Goal: Transaction & Acquisition: Download file/media

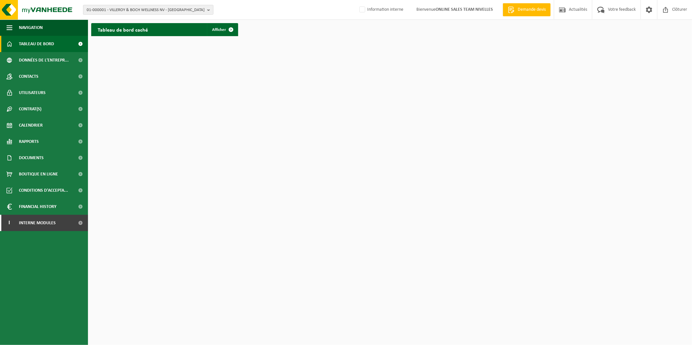
click at [157, 6] on span "01-000001 - VILLEROY & BOCH WELLNESS NV - ROESELARE" at bounding box center [146, 10] width 118 height 10
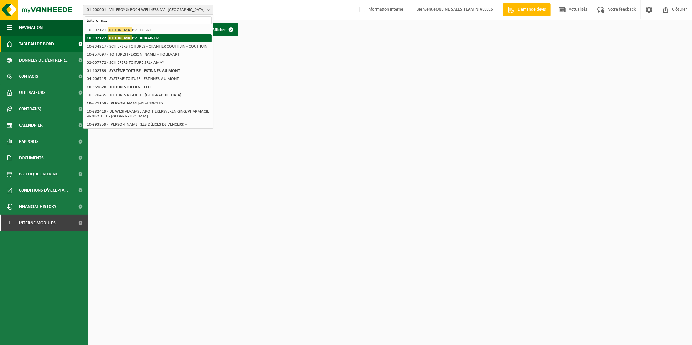
type input "toiture mat"
click at [154, 36] on strong "10-992122 - TOITURE MAT BV - KRAAINEM" at bounding box center [123, 38] width 73 height 5
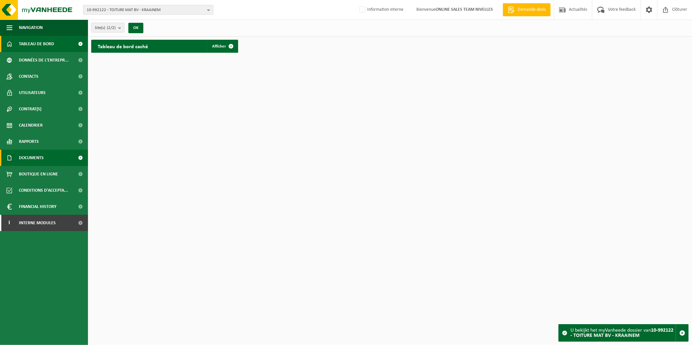
click at [43, 155] on span "Documents" at bounding box center [31, 158] width 25 height 16
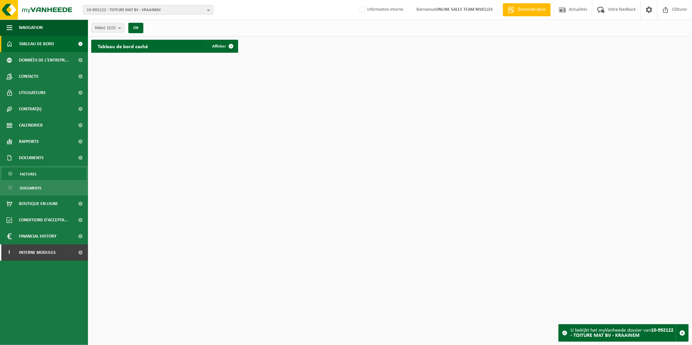
click at [35, 168] on span "Factures" at bounding box center [28, 174] width 17 height 12
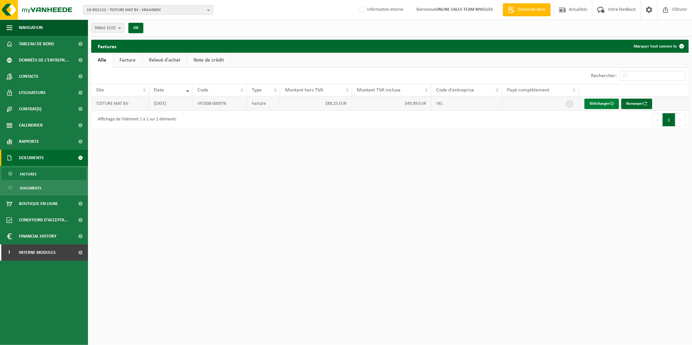
click at [605, 104] on link "Télécharger" at bounding box center [602, 104] width 35 height 10
